Goal: Transaction & Acquisition: Purchase product/service

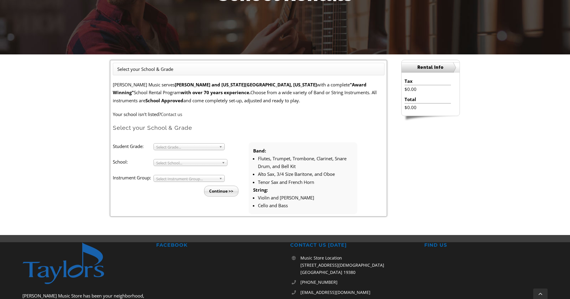
click at [195, 145] on span "Select Grade..." at bounding box center [186, 147] width 60 height 7
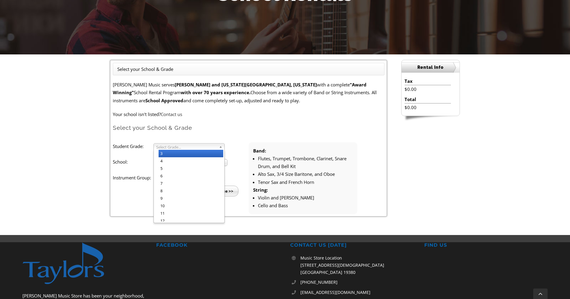
click at [182, 154] on li "3" at bounding box center [191, 153] width 65 height 7
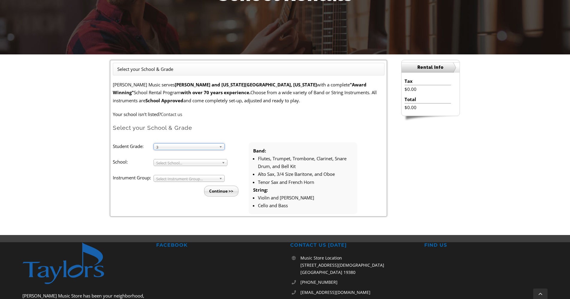
click at [182, 160] on span "Select School..." at bounding box center [187, 163] width 63 height 7
type input "pi"
click at [172, 188] on li "Pi ckering Valley" at bounding box center [192, 186] width 67 height 7
click at [183, 177] on span "Select Instrument Group..." at bounding box center [186, 178] width 60 height 7
click at [182, 189] on li "Strings" at bounding box center [191, 192] width 65 height 7
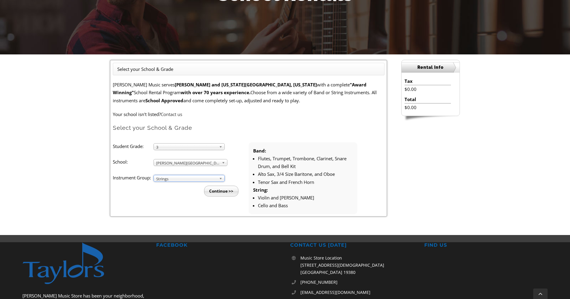
click at [221, 189] on input "Continue >>" at bounding box center [221, 191] width 34 height 11
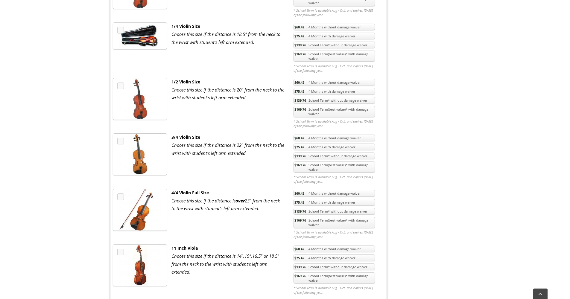
scroll to position [394, 0]
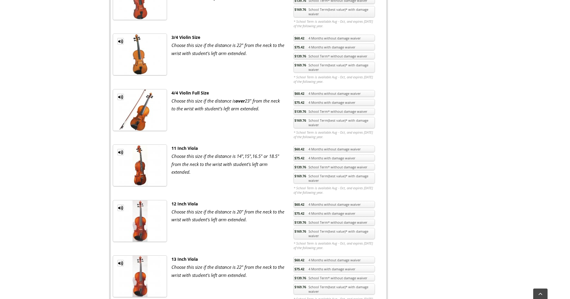
click at [326, 212] on link "$75.42 4 Months with damage waiver" at bounding box center [334, 213] width 81 height 7
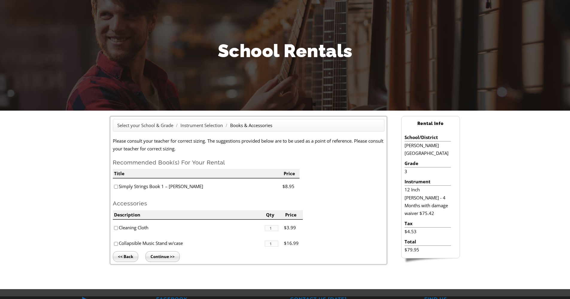
scroll to position [99, 0]
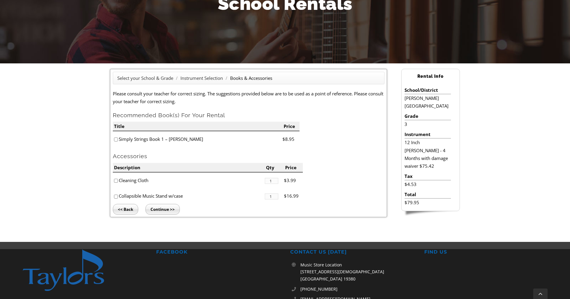
click at [157, 206] on input "Continue >>" at bounding box center [162, 209] width 34 height 11
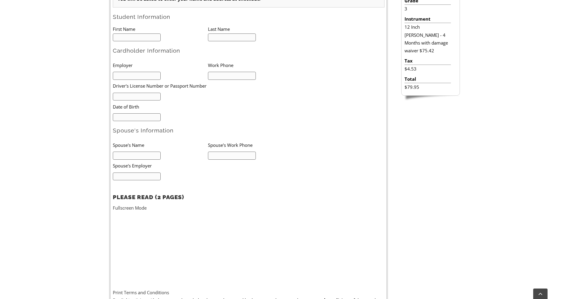
scroll to position [90, 0]
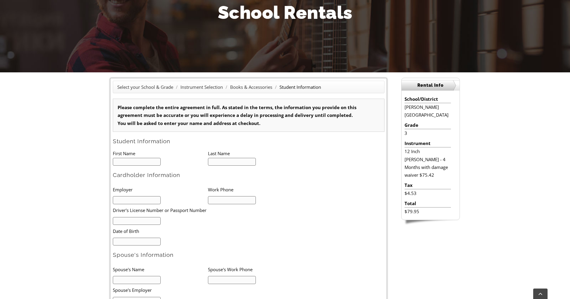
type input "1"
